Goal: Task Accomplishment & Management: Manage account settings

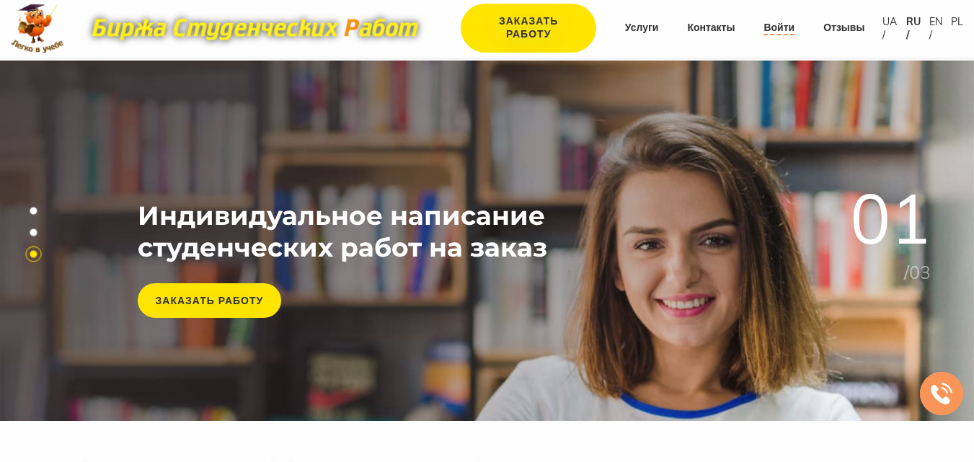
click at [777, 29] on link "Войти" at bounding box center [778, 28] width 31 height 14
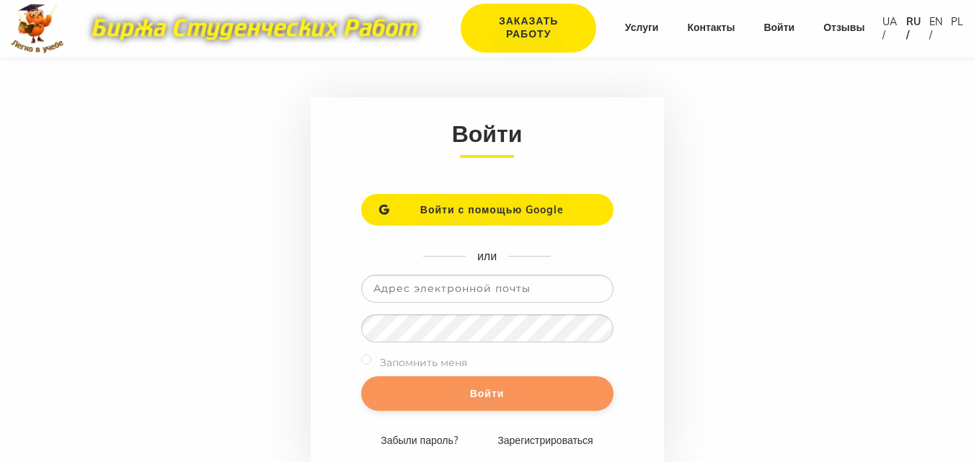
type input "[EMAIL_ADDRESS][DOMAIN_NAME]"
click at [476, 400] on input "Войти" at bounding box center [487, 393] width 252 height 35
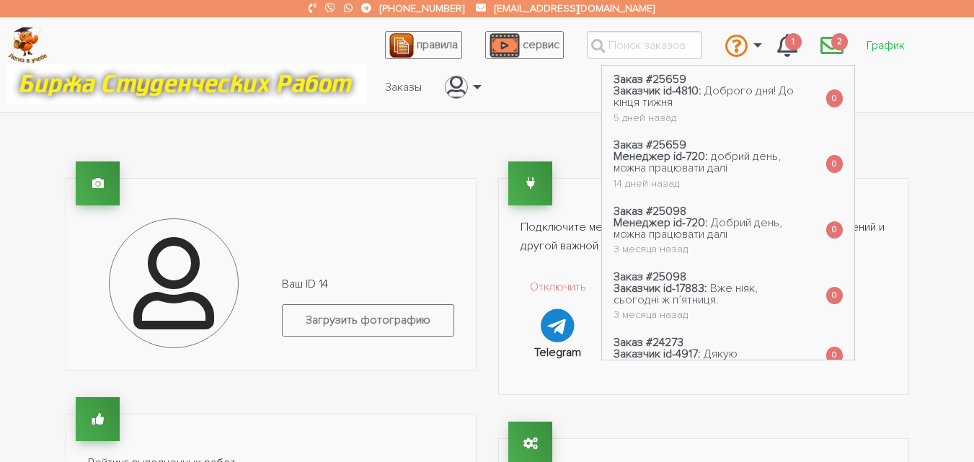
click at [875, 43] on link "График" at bounding box center [885, 45] width 61 height 27
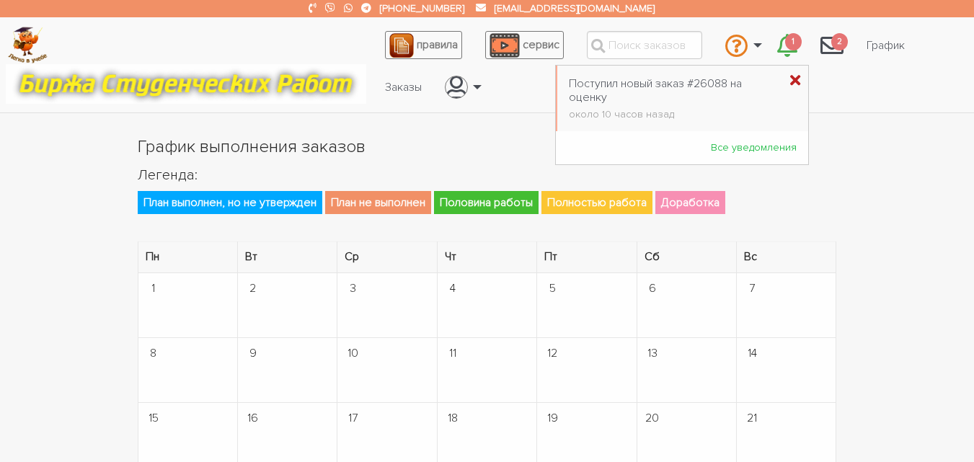
click at [790, 78] on icon "\a \a 1\a" at bounding box center [795, 81] width 10 height 15
click at [887, 41] on link "График" at bounding box center [885, 45] width 61 height 27
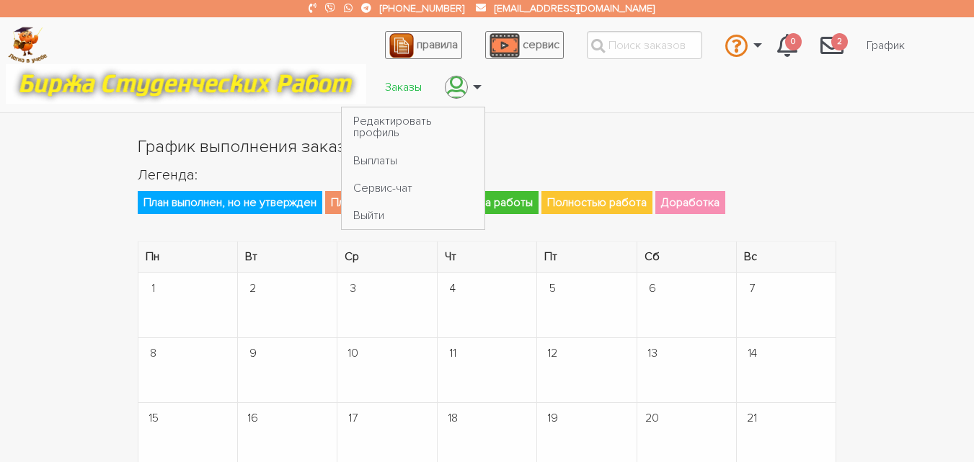
click at [400, 87] on link "Заказы" at bounding box center [403, 87] width 60 height 27
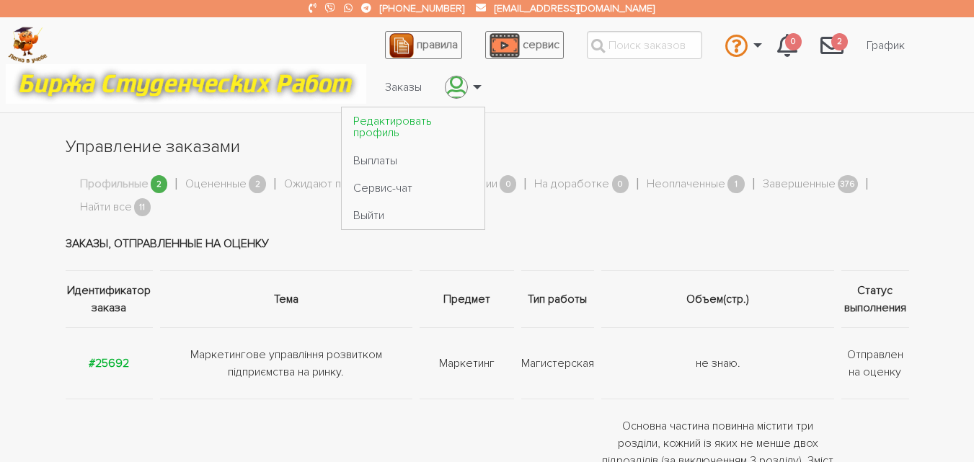
click at [408, 130] on link "Редактировать профиль" at bounding box center [413, 126] width 143 height 39
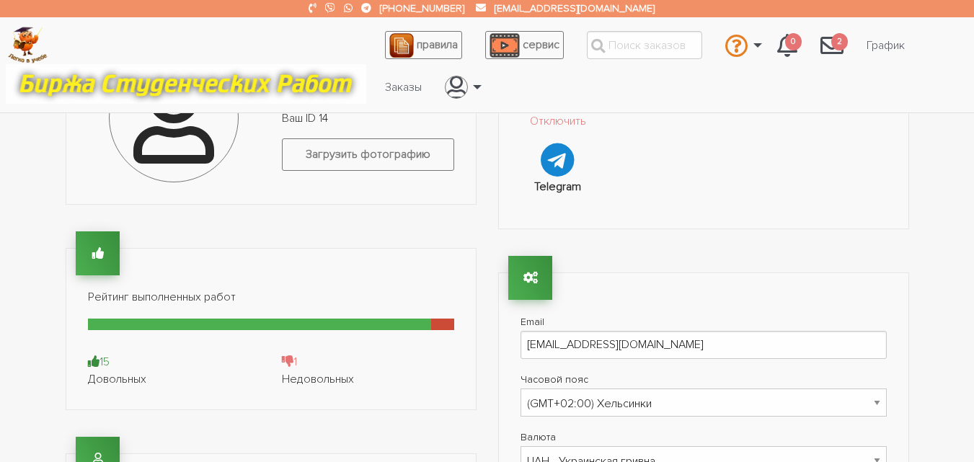
scroll to position [216, 0]
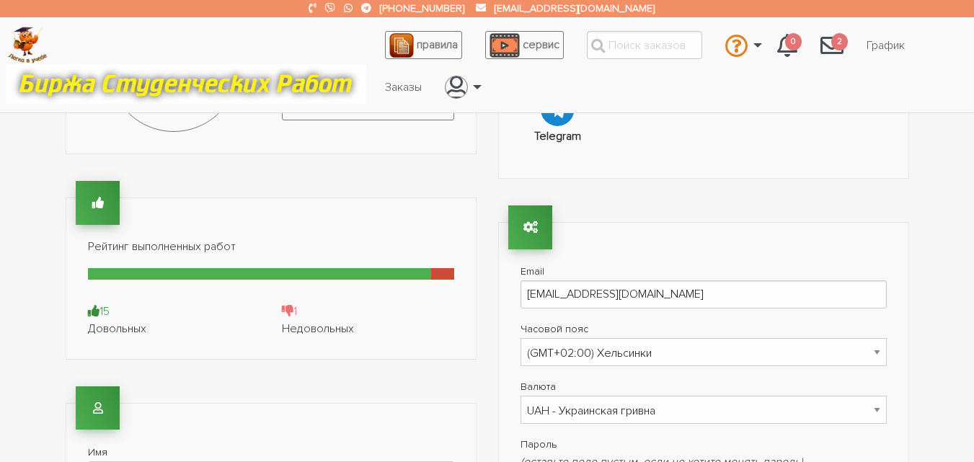
click at [289, 308] on icon at bounding box center [288, 311] width 12 height 12
click at [90, 316] on div "15" at bounding box center [174, 311] width 172 height 17
click at [98, 210] on div at bounding box center [98, 203] width 44 height 44
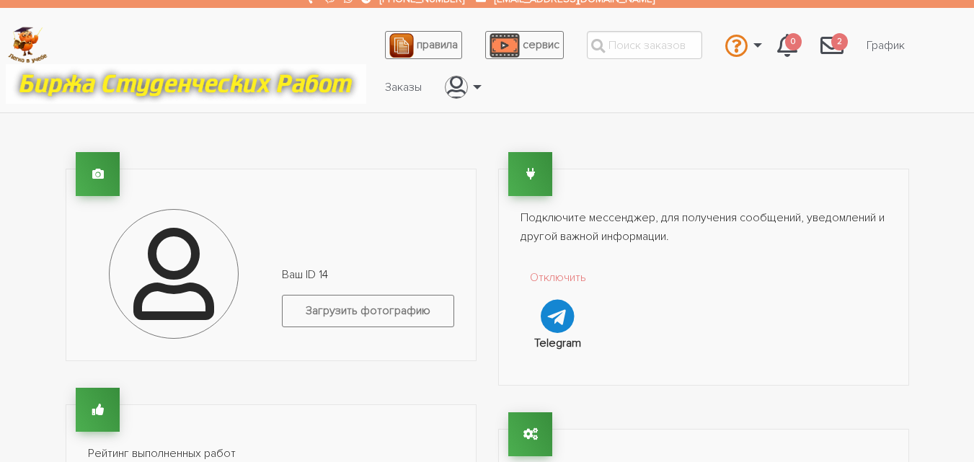
scroll to position [0, 0]
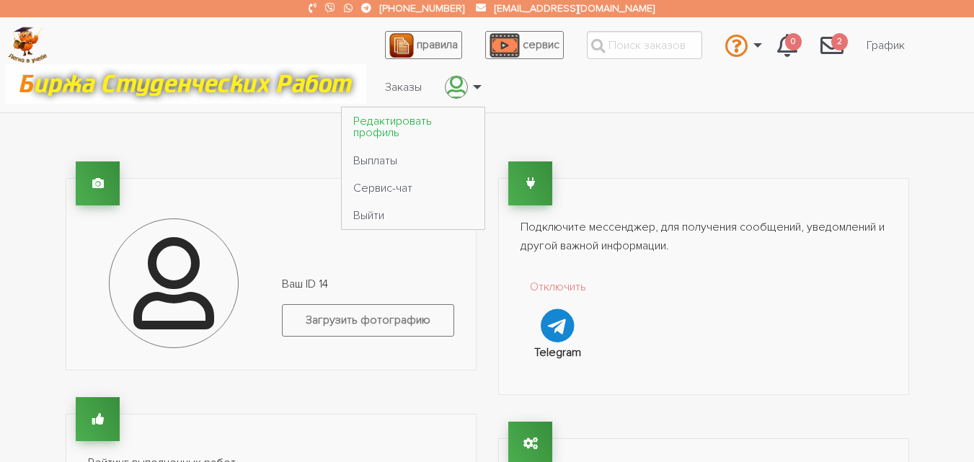
click at [403, 122] on link "Редактировать профиль" at bounding box center [413, 126] width 143 height 39
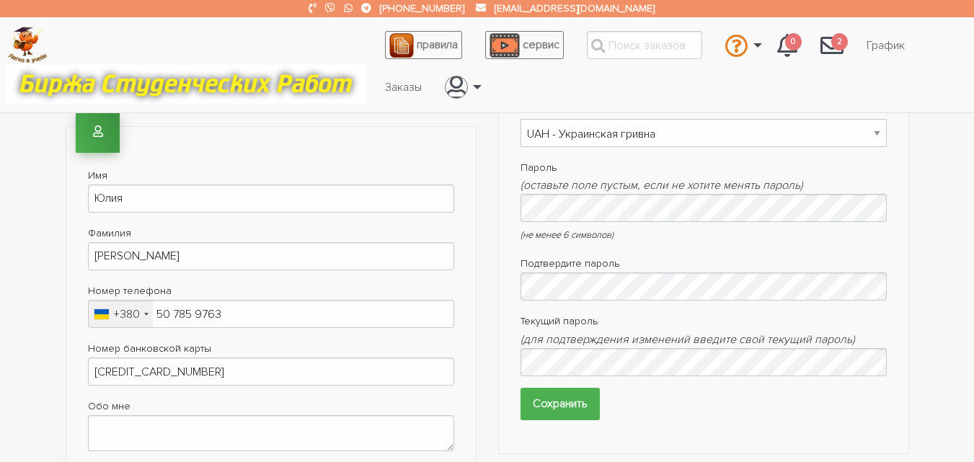
scroll to position [505, 0]
